Goal: Task Accomplishment & Management: Manage account settings

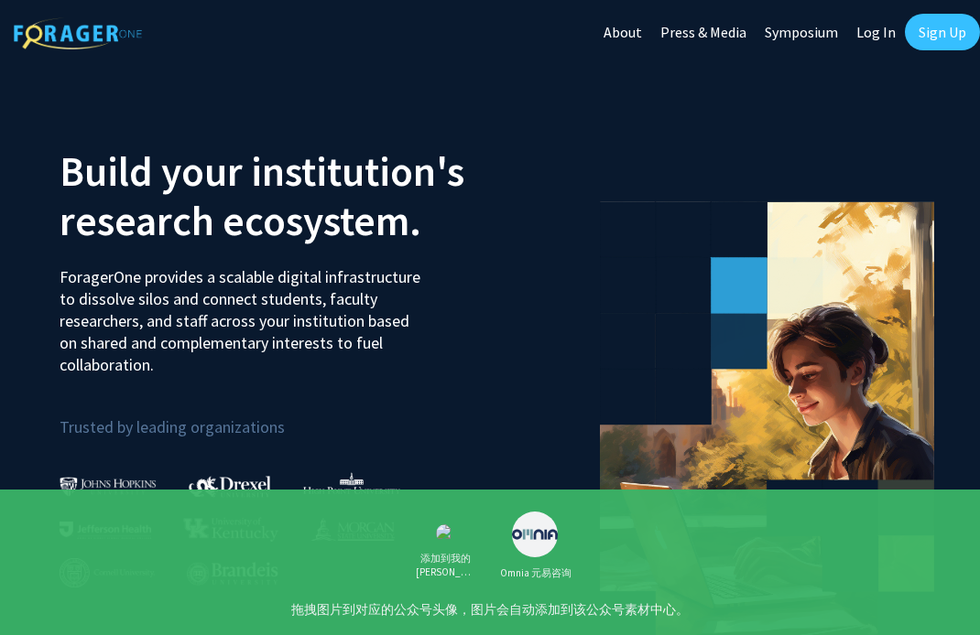
click at [874, 36] on link "Log In" at bounding box center [876, 32] width 58 height 64
select select
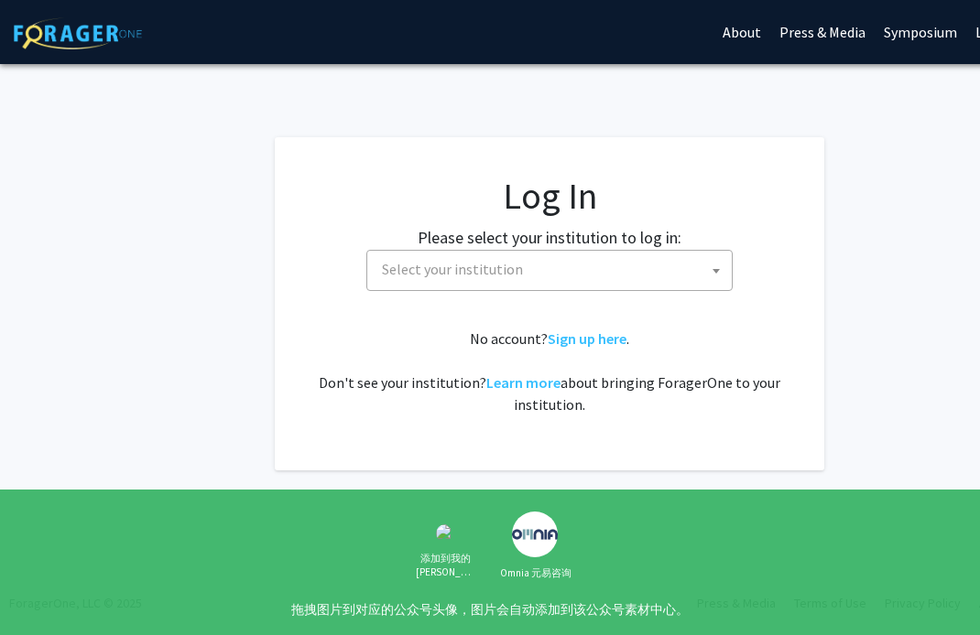
click at [613, 271] on span "Select your institution" at bounding box center [552, 270] width 357 height 38
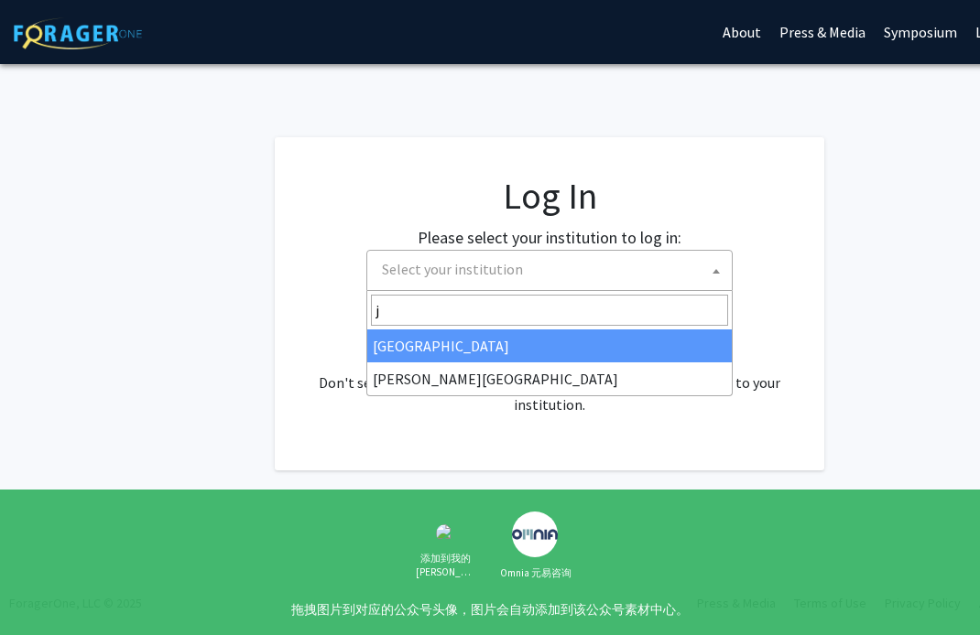
type input "j"
select select "1"
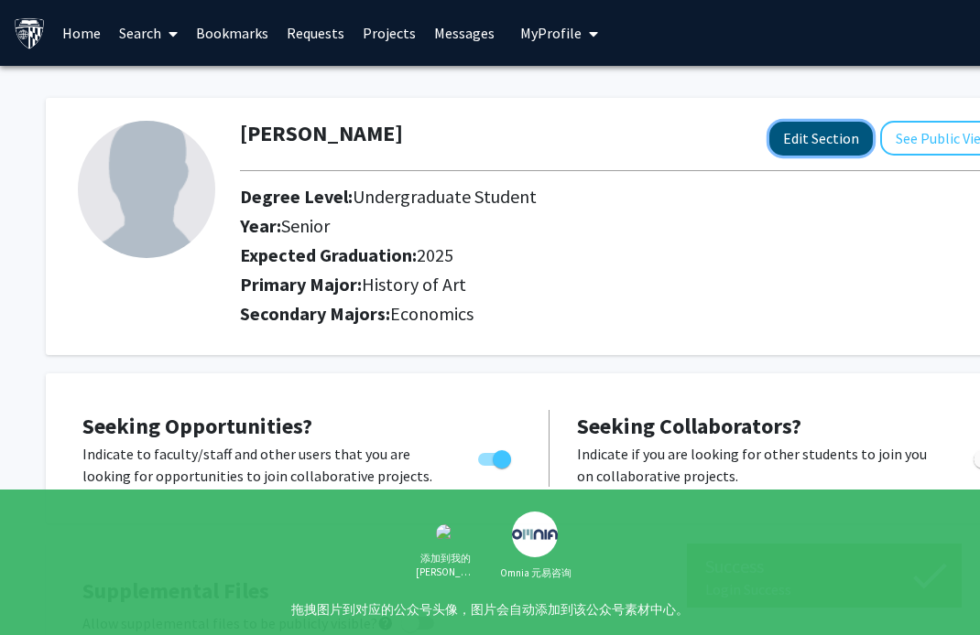
click at [851, 142] on button "Edit Section" at bounding box center [820, 139] width 103 height 34
select select "senior"
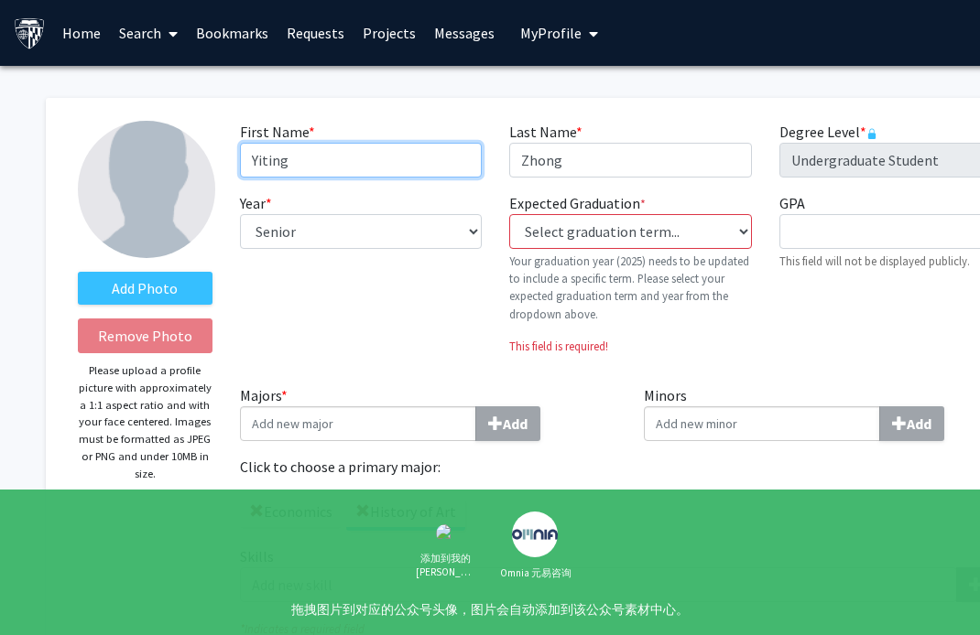
drag, startPoint x: 376, startPoint y: 169, endPoint x: 161, endPoint y: 169, distance: 215.1
click at [161, 169] on form "Add Photo Remove Photo Please upload a profile picture with approximately a 1:1…" at bounding box center [549, 406] width 970 height 570
type input "Y"
type input "Olivia"
click at [417, 369] on div "Year * required --- First-year Sophomore Junior Senior Postbaccalaureate Certif…" at bounding box center [360, 281] width 269 height 178
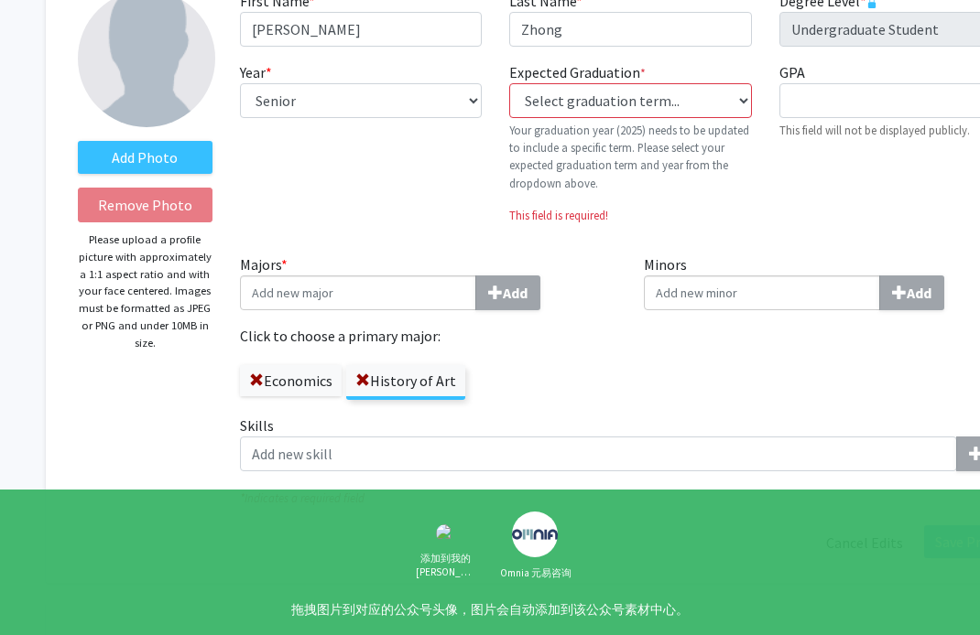
scroll to position [153, 0]
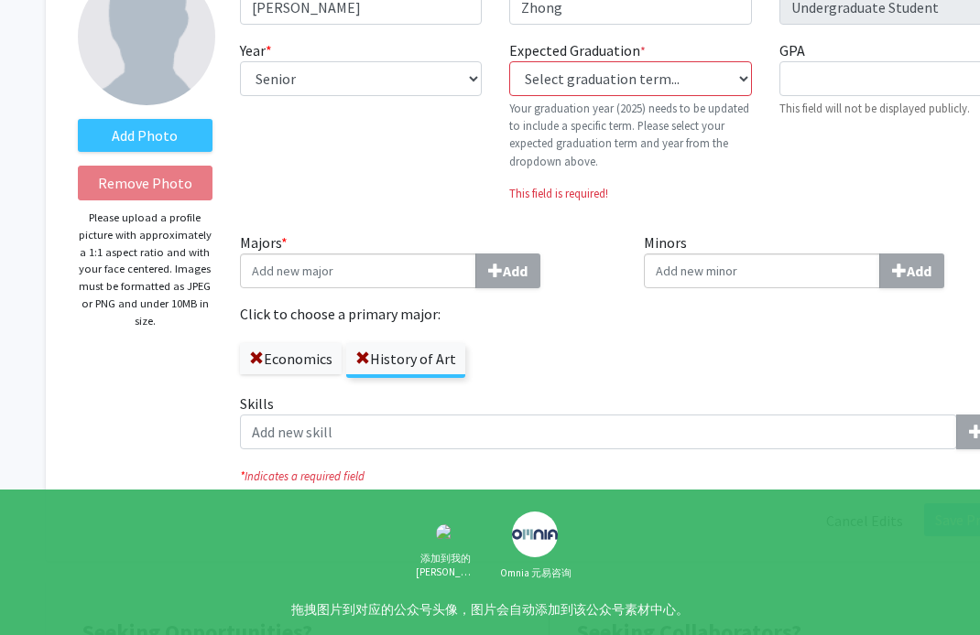
click at [391, 279] on input "Majors * Add" at bounding box center [358, 271] width 236 height 35
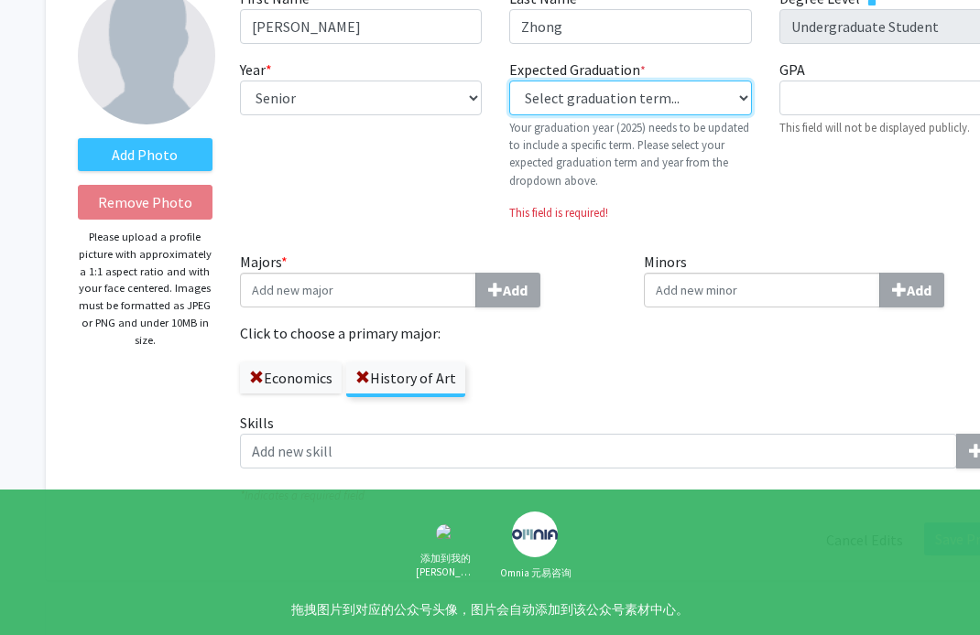
click at [704, 97] on select "Select graduation term... Previous: 2025 (Please select a specific term) Spring…" at bounding box center [630, 98] width 242 height 35
select select "32: fall_2025"
click at [509, 81] on select "Select graduation term... Previous: 2025 (Please select a specific term) Spring…" at bounding box center [630, 98] width 242 height 35
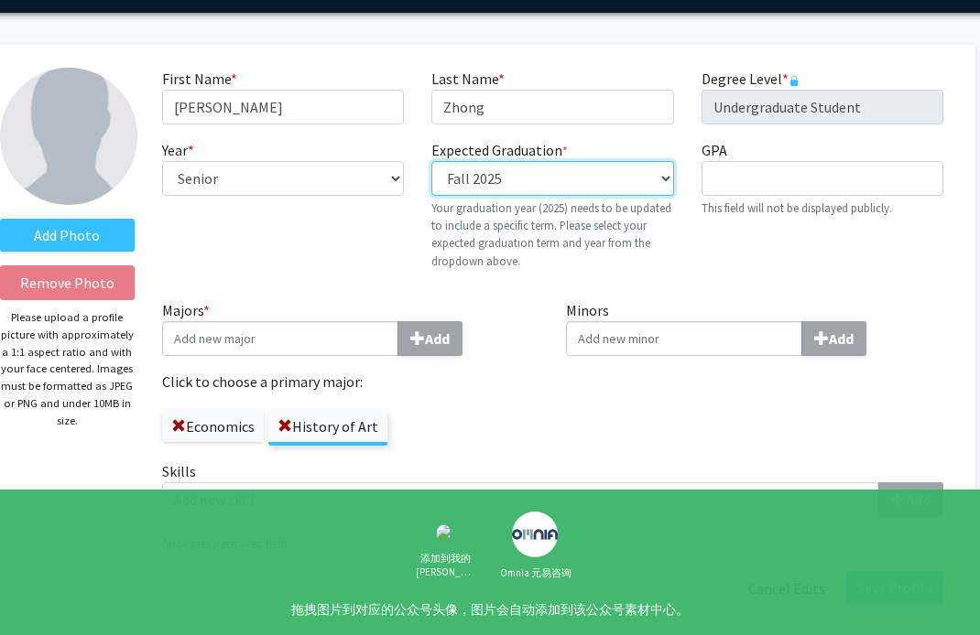
scroll to position [53, 88]
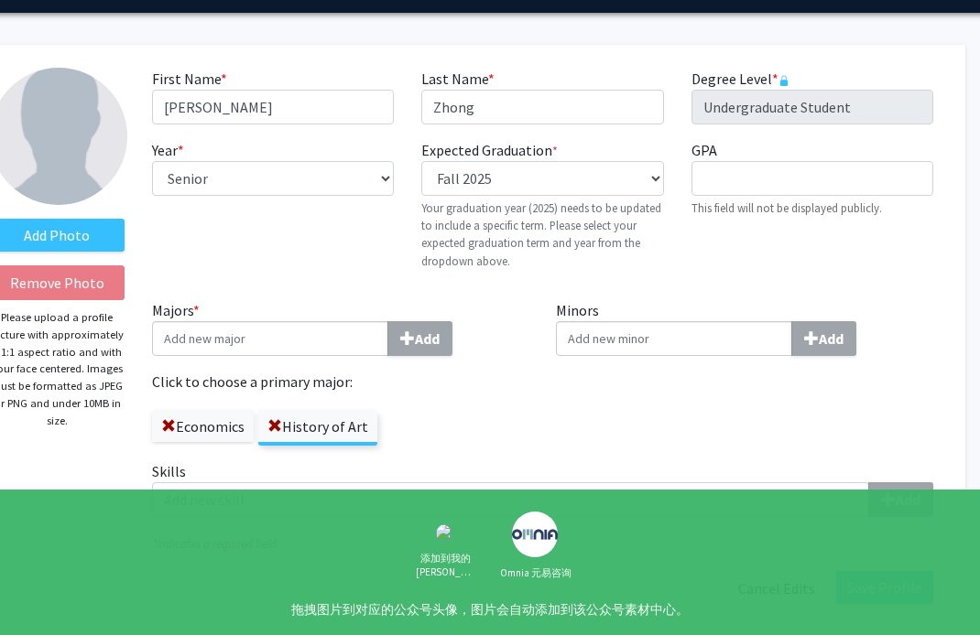
click at [256, 329] on input "Majors * Add" at bounding box center [270, 338] width 236 height 35
click at [488, 390] on label "Click to choose a primary major:" at bounding box center [340, 382] width 377 height 22
click at [337, 437] on label "History of Art" at bounding box center [317, 426] width 119 height 31
click at [0, 0] on input "History of Art" at bounding box center [0, 0] width 0 height 0
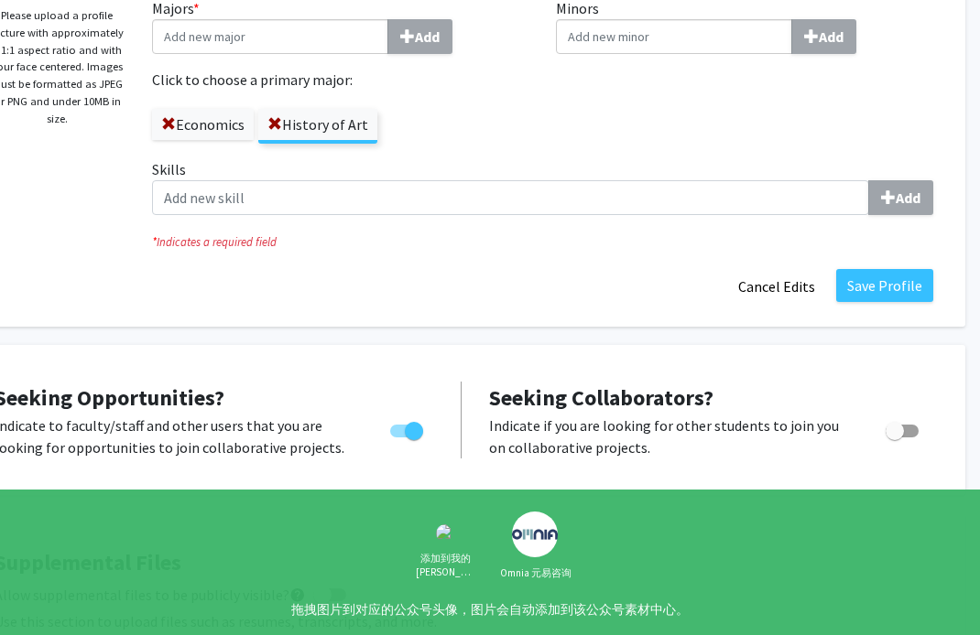
scroll to position [357, 88]
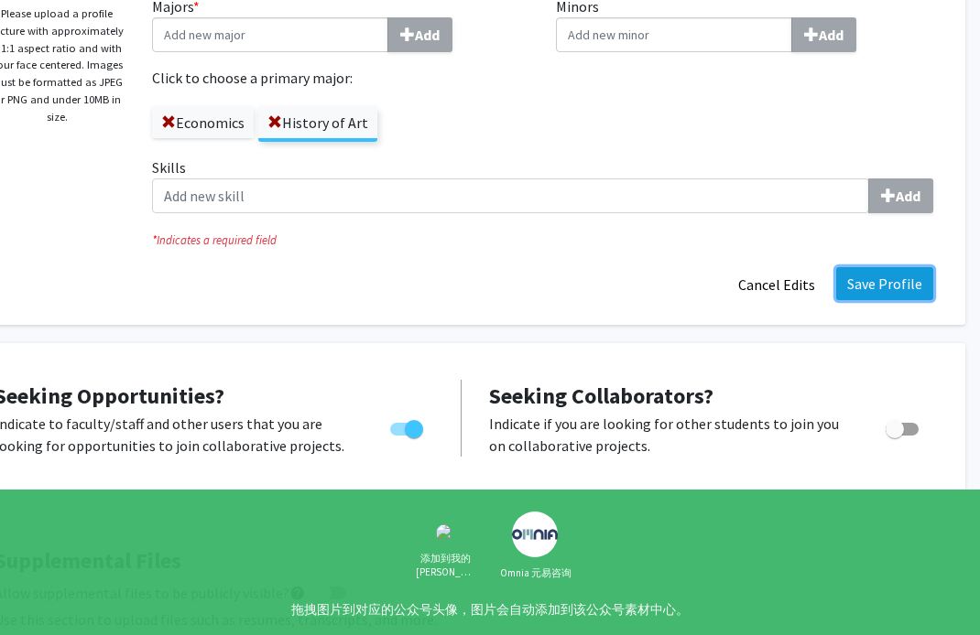
click at [906, 285] on button "Save Profile" at bounding box center [884, 283] width 97 height 33
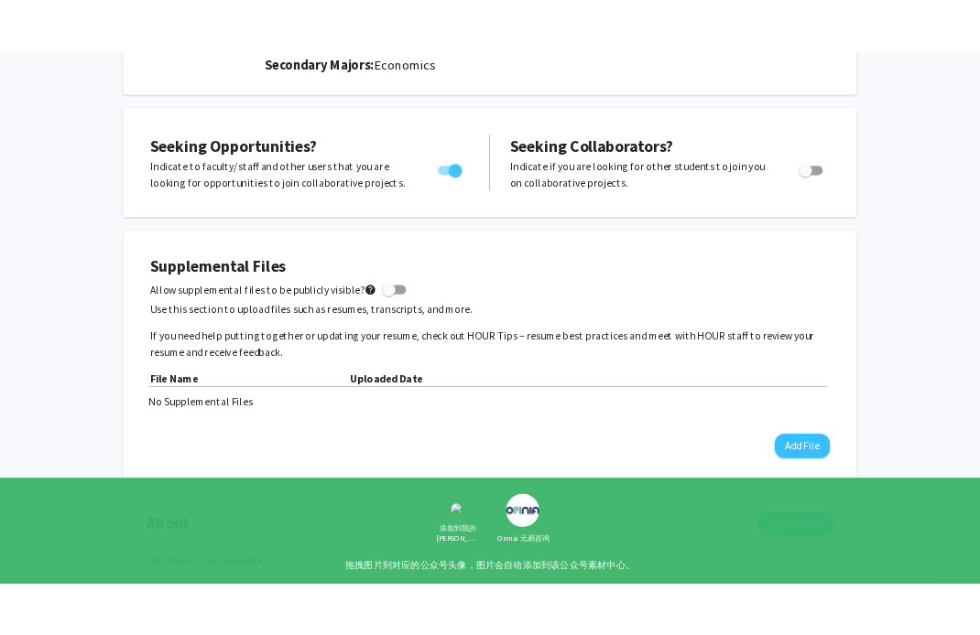
scroll to position [0, 0]
